Goal: Navigation & Orientation: Go to known website

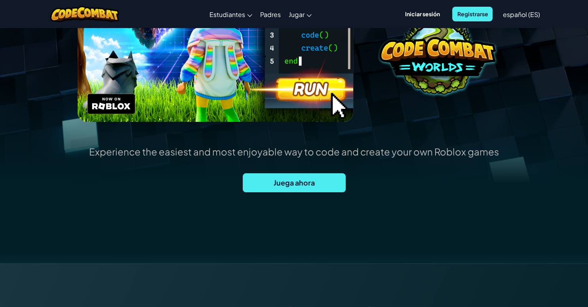
scroll to position [168, 0]
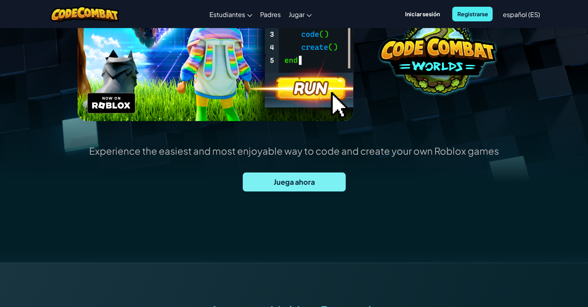
click at [278, 186] on span "Juega ahora" at bounding box center [294, 182] width 103 height 19
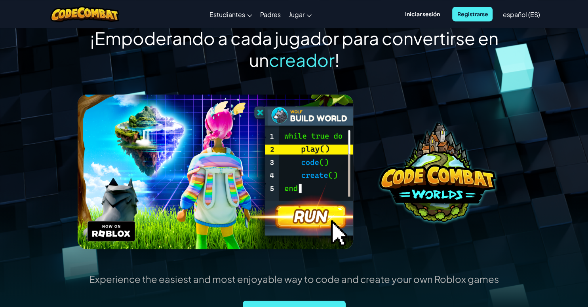
scroll to position [0, 0]
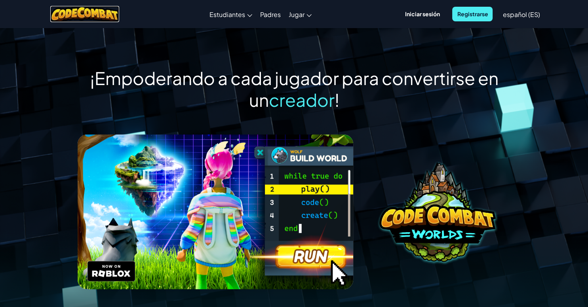
click at [70, 10] on img at bounding box center [84, 14] width 69 height 16
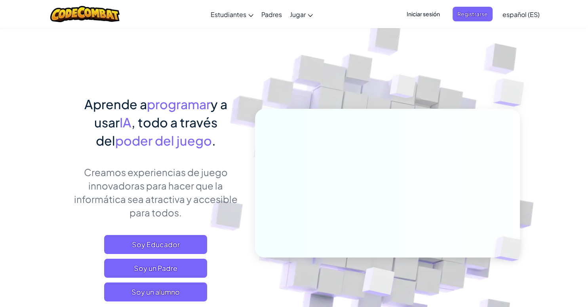
click at [423, 13] on span "Iniciar sesión" at bounding box center [423, 14] width 43 height 15
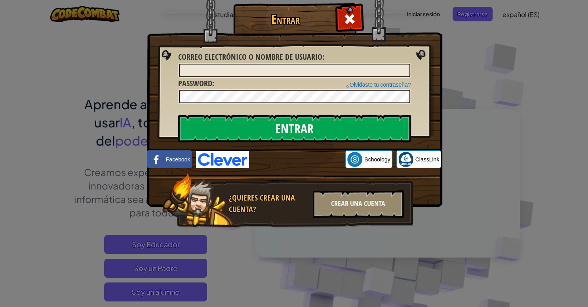
click at [111, 82] on div "Entrar Error desconocido. Correo electrónico o nombre de usuario : ¿Olvidaste t…" at bounding box center [294, 153] width 588 height 307
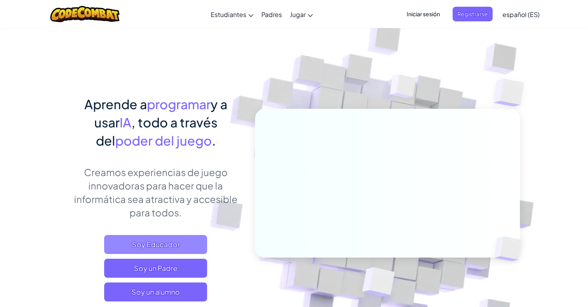
click at [158, 240] on span "Soy Educador" at bounding box center [155, 244] width 103 height 19
